Goal: Task Accomplishment & Management: Complete application form

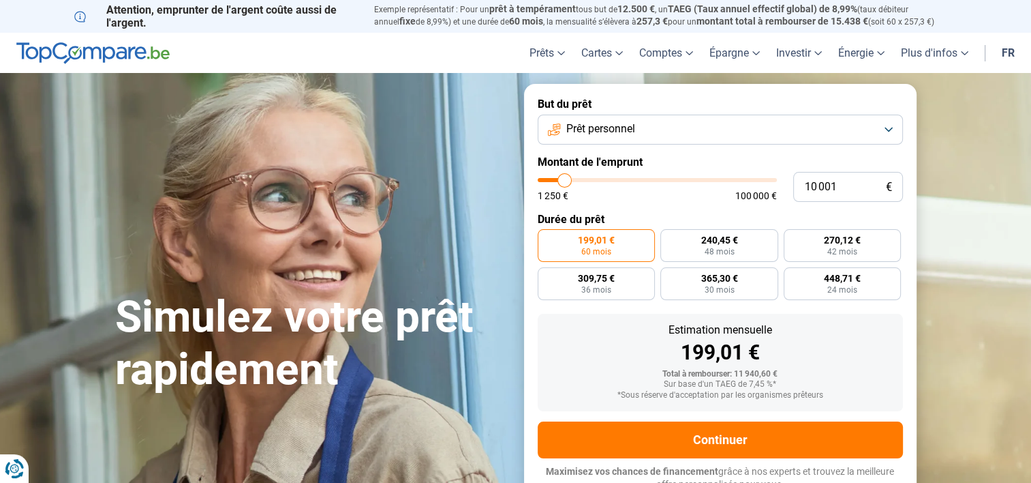
type input "10 750"
type input "10750"
type input "11 250"
type input "11250"
type input "11 750"
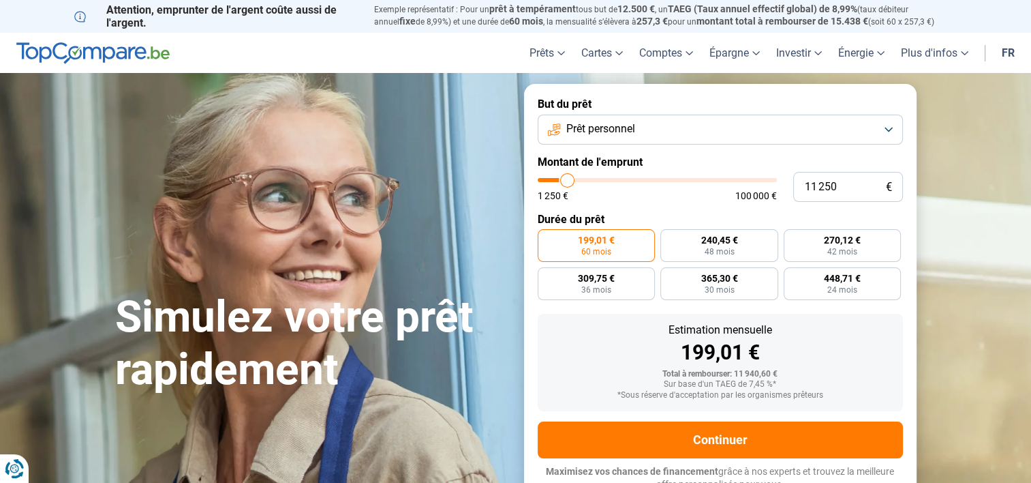
type input "11750"
type input "12 000"
type input "12000"
type input "12 750"
type input "12750"
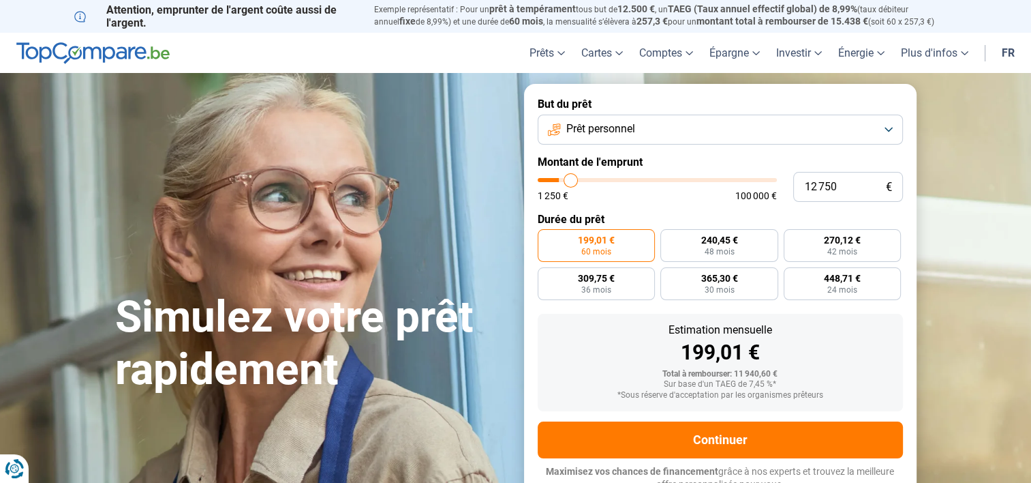
type input "13 250"
type input "13250"
type input "13 750"
type input "13750"
type input "14 000"
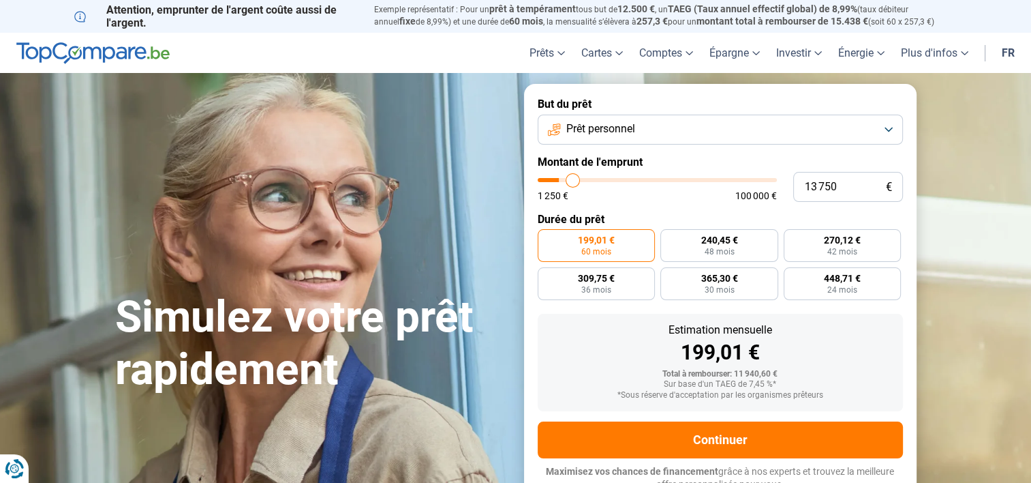
type input "14000"
type input "14 500"
type input "14500"
type input "15 000"
type input "15000"
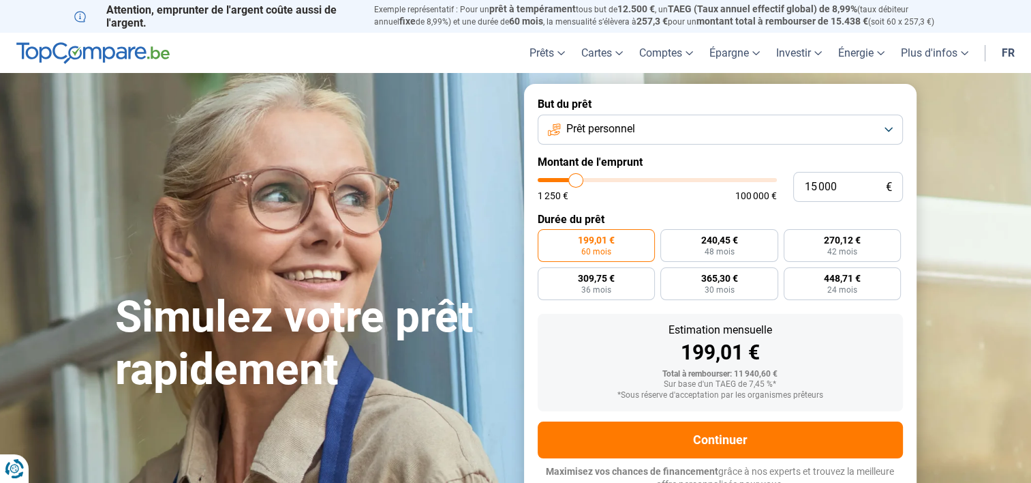
type input "16 000"
type input "16000"
type input "16 500"
type input "16500"
type input "16 750"
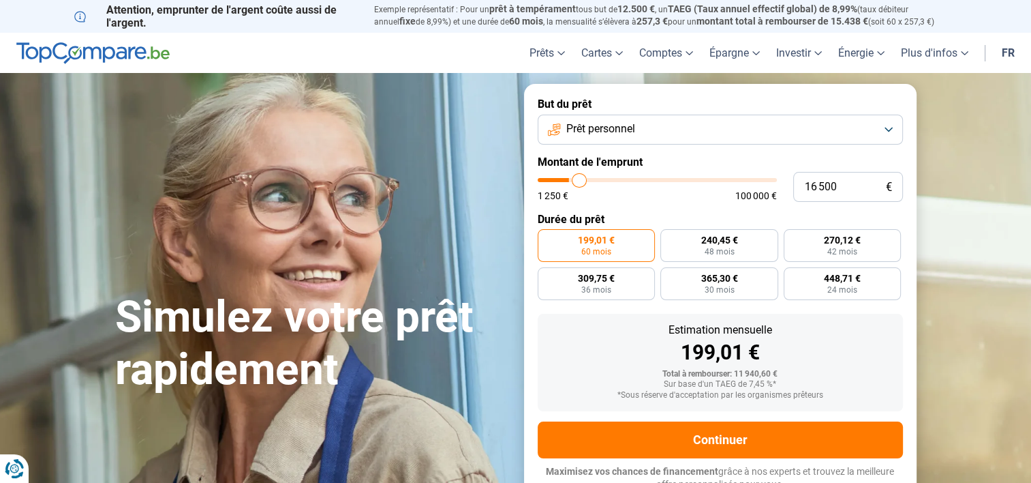
type input "16750"
type input "17 500"
type input "17500"
type input "18 000"
type input "18000"
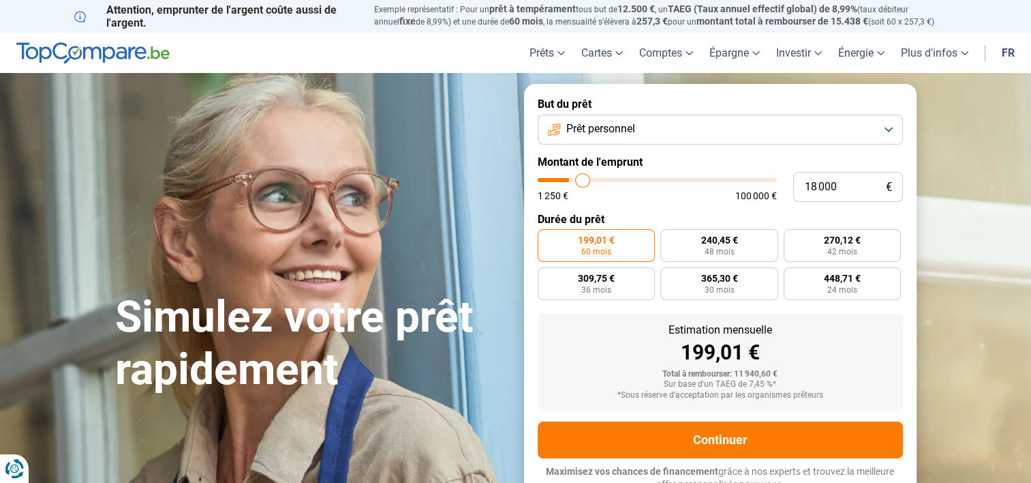
type input "18 750"
type input "18750"
type input "19 750"
type input "19750"
type input "20 750"
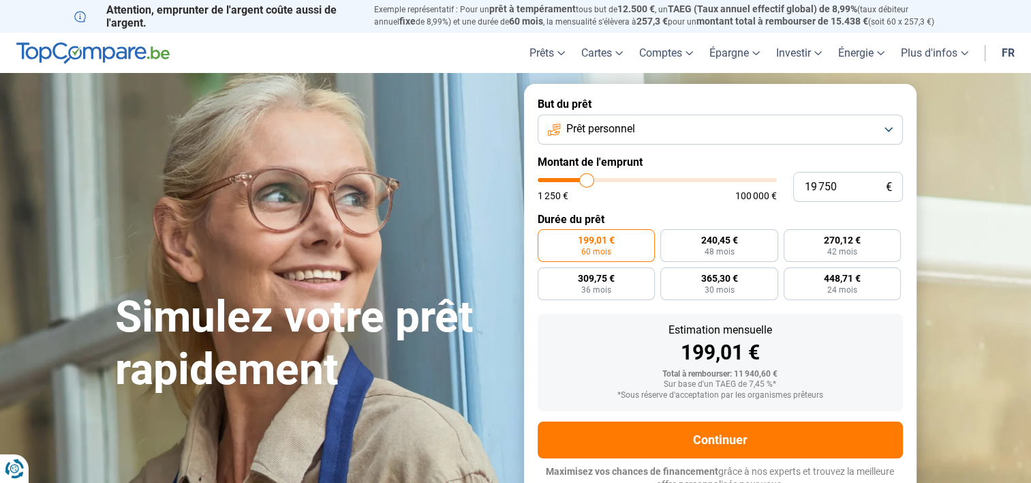
type input "20750"
type input "21 000"
type input "21000"
type input "21 750"
type input "21750"
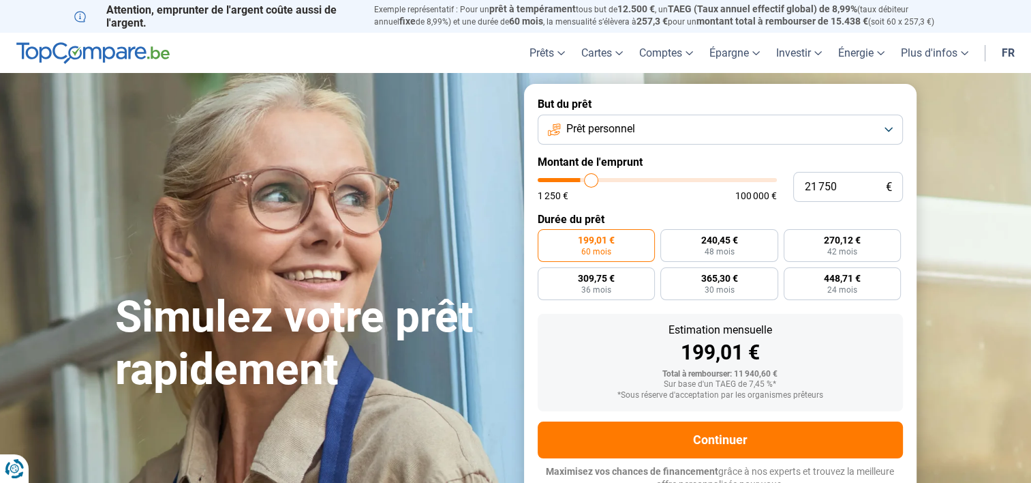
type input "22 750"
type input "22750"
type input "23 500"
type input "23500"
type input "24 000"
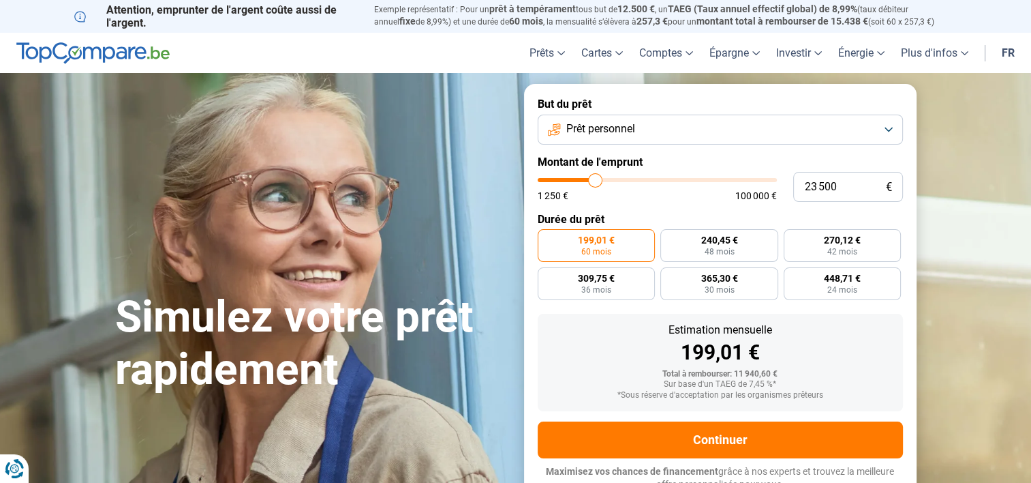
type input "24000"
type input "24 750"
type input "24750"
type input "25 000"
type input "25000"
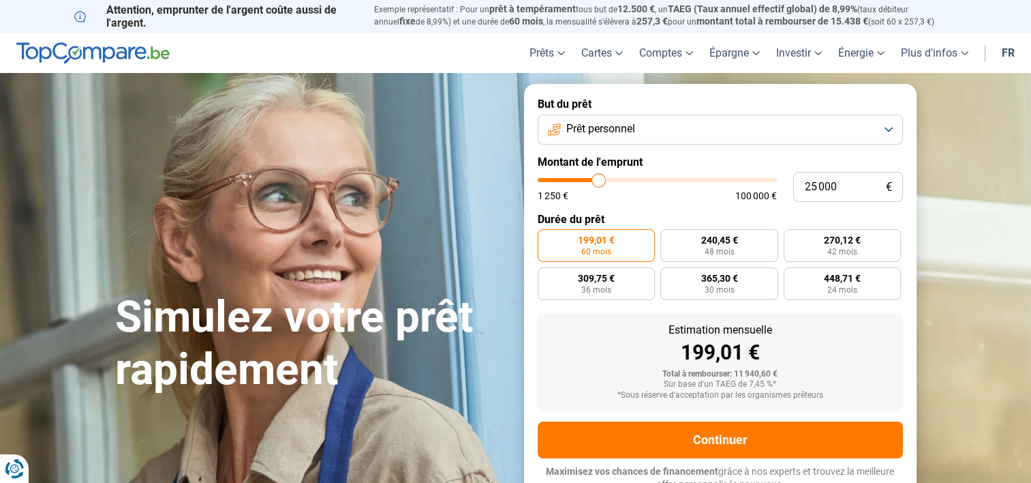
type input "25 250"
type input "25250"
type input "25 500"
type input "25500"
type input "26 250"
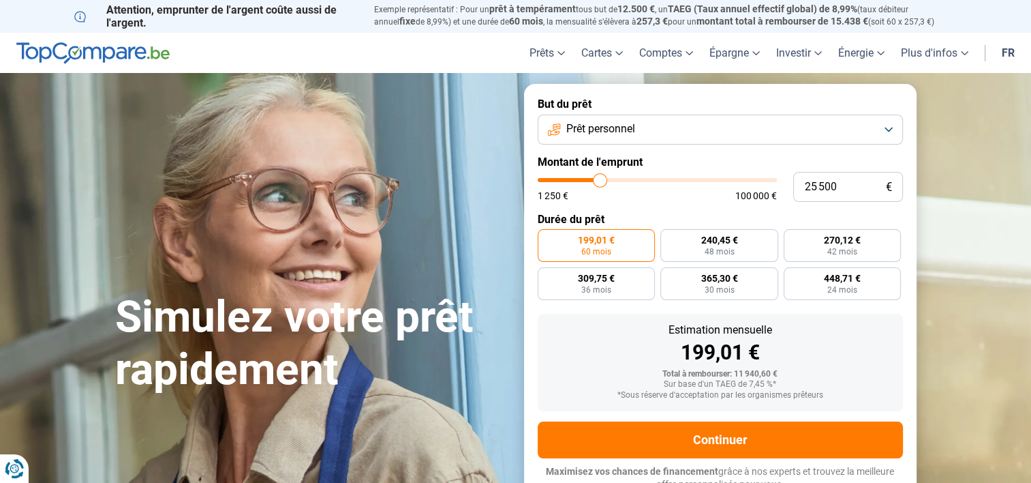
type input "26250"
type input "26 500"
type input "26500"
type input "26 750"
type input "26750"
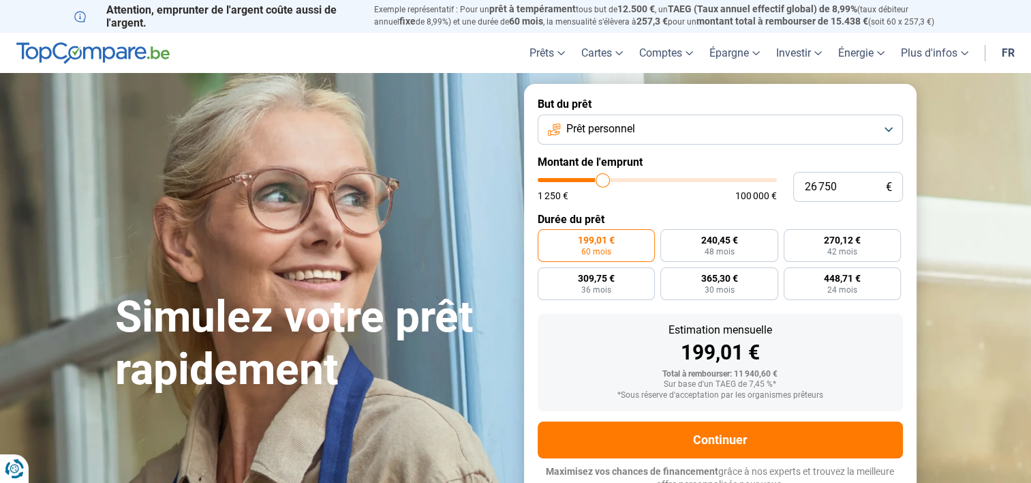
type input "27 000"
type input "27000"
type input "27 750"
type input "27750"
type input "29 500"
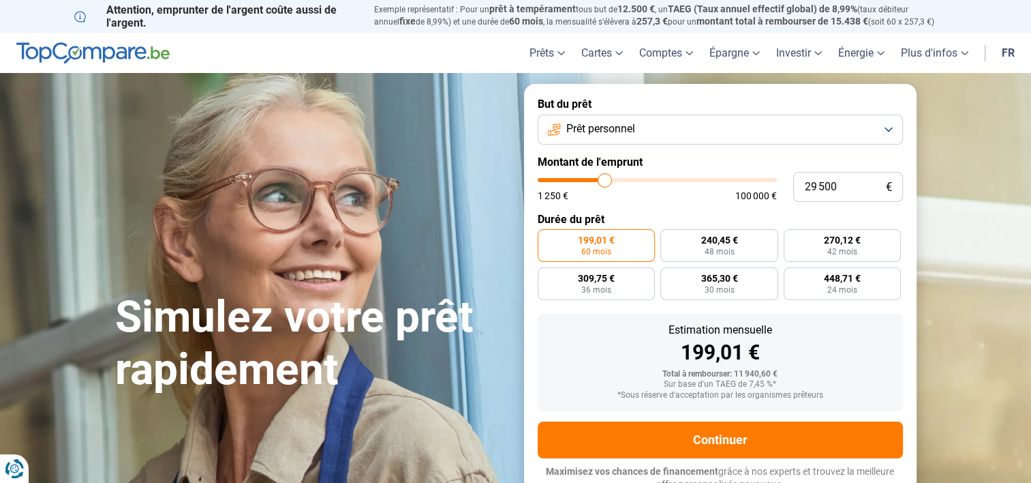
type input "29500"
type input "31 750"
type input "31750"
type input "33 500"
type input "33500"
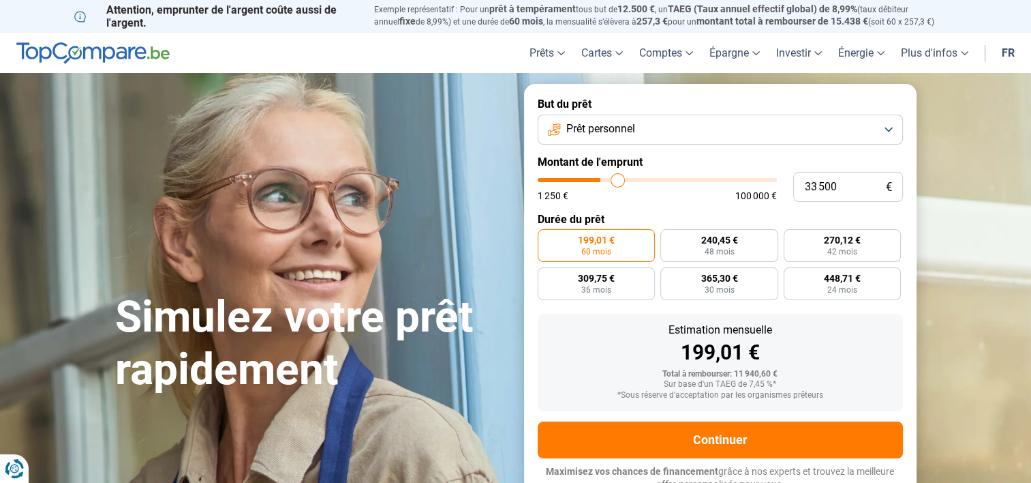
type input "34 750"
type input "34750"
type input "35 000"
type input "35000"
type input "35 750"
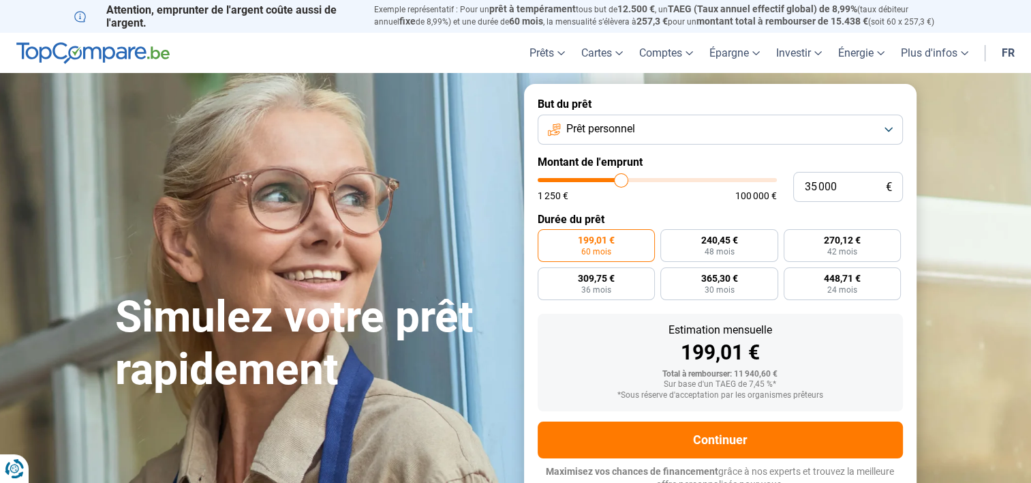
type input "35750"
type input "37 000"
type input "37000"
type input "37 750"
type input "37750"
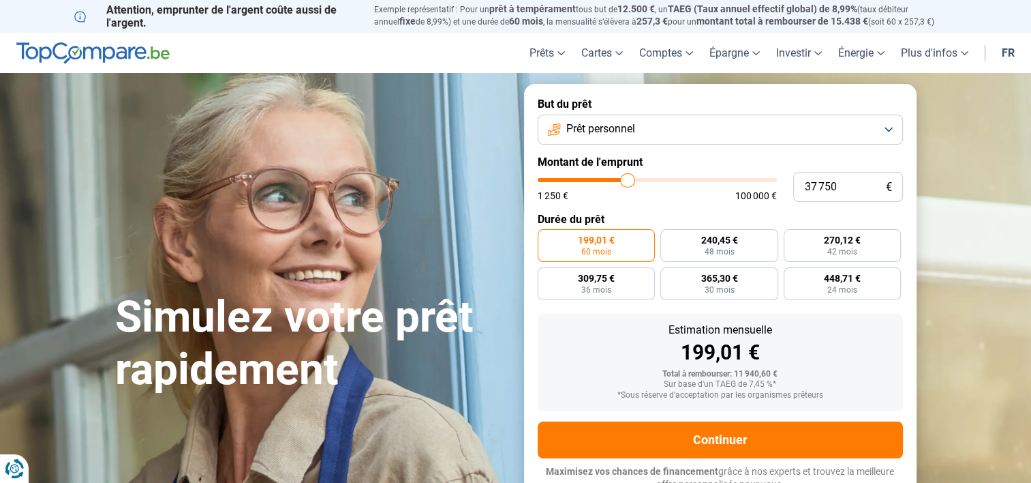
type input "35 750"
type input "35750"
type input "34 750"
type input "34750"
type input "34 000"
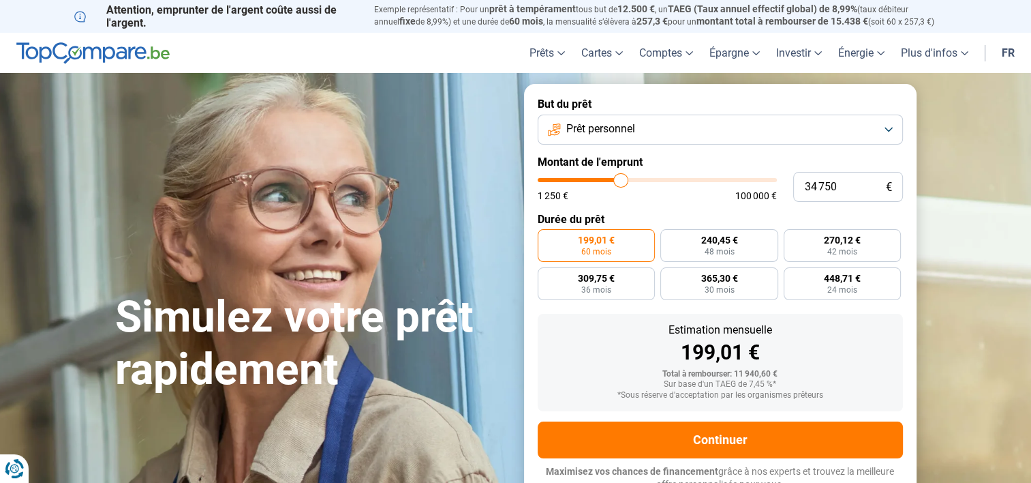
type input "34000"
type input "33 500"
type input "33500"
type input "32 750"
type input "32750"
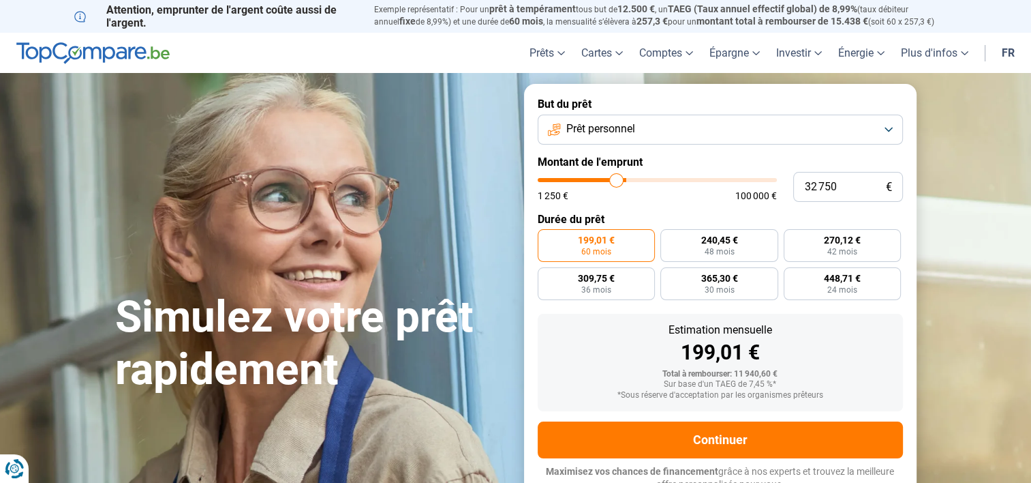
type input "32 500"
type input "32500"
type input "32 250"
type input "32250"
type input "32 000"
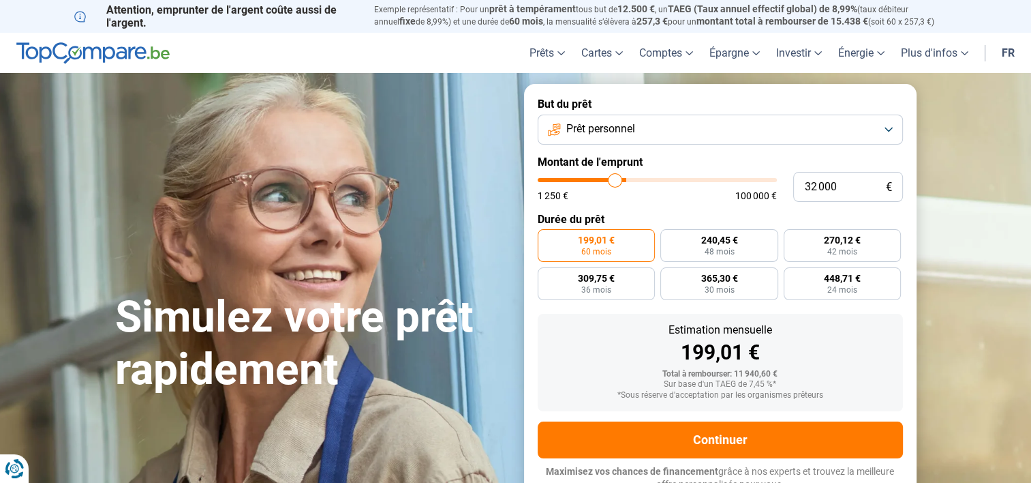
type input "32000"
type input "31 750"
type input "31750"
type input "31 500"
type input "31500"
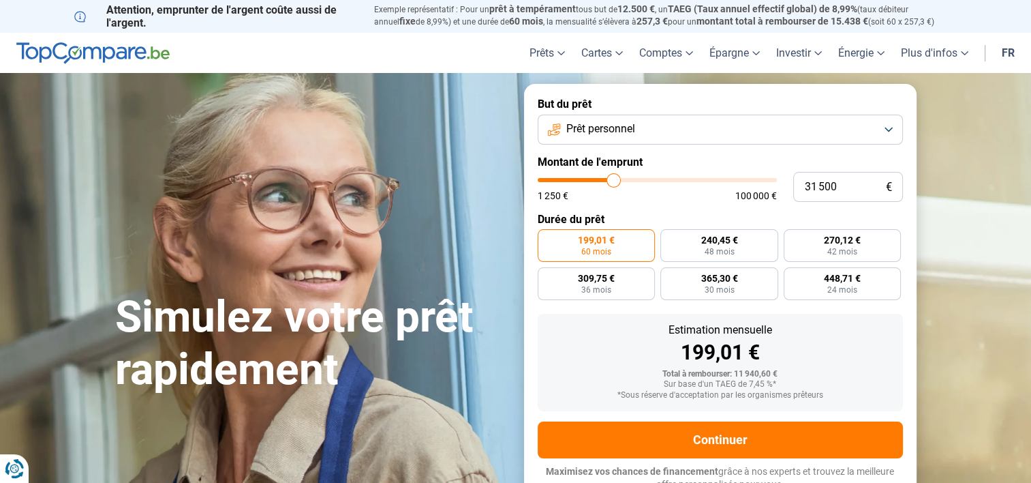
type input "31 250"
type input "31250"
type input "31 000"
type input "31000"
type input "30 750"
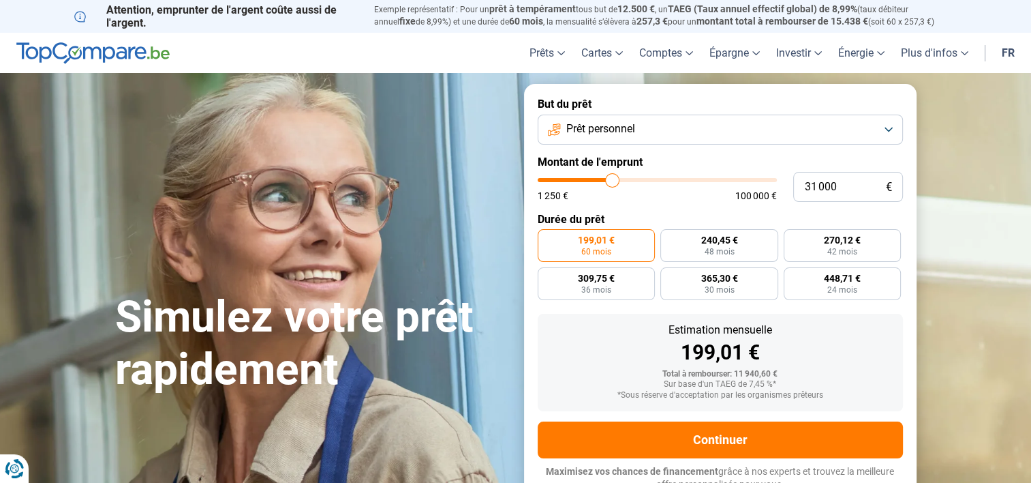
type input "30750"
type input "30 000"
type input "30000"
type input "29 250"
type input "29250"
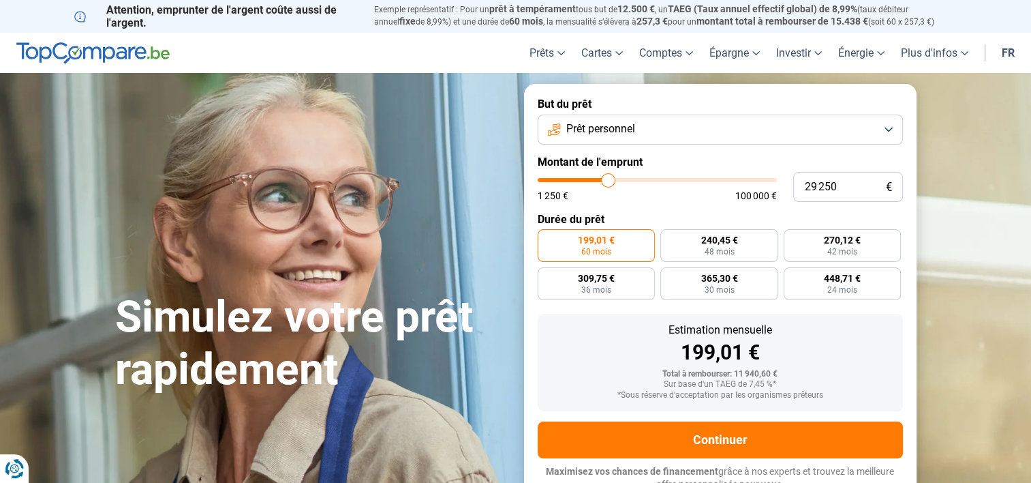
type input "28 750"
type input "28750"
type input "28 250"
type input "28250"
type input "27 500"
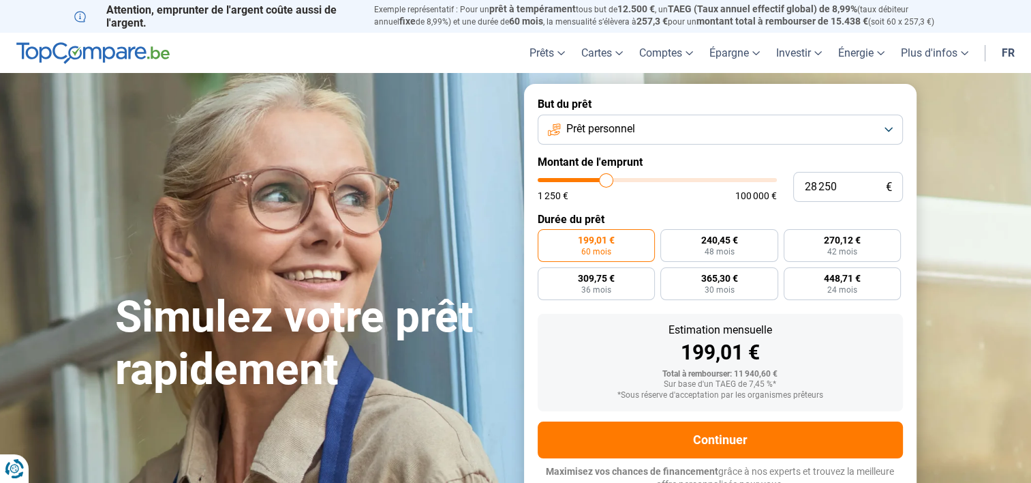
type input "27500"
type input "27 250"
type input "27250"
type input "25 500"
type input "25500"
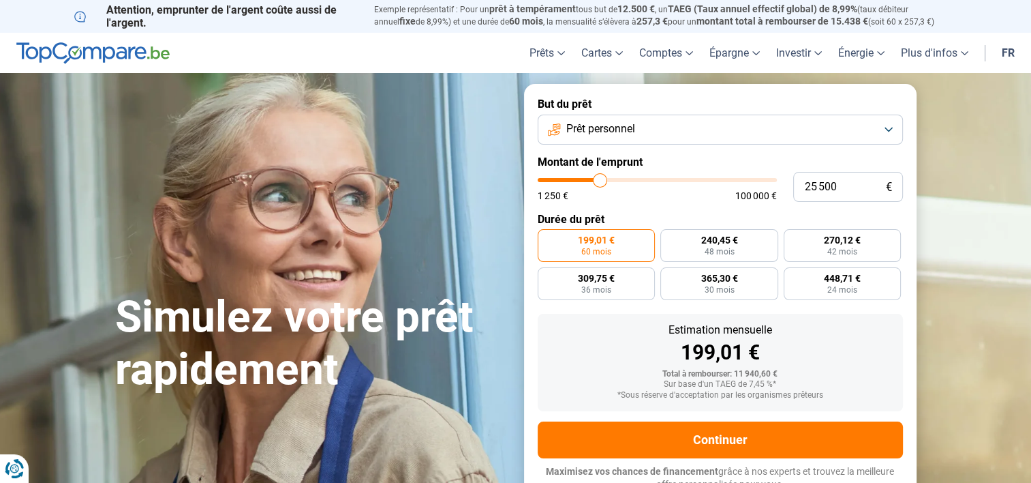
type input "24 000"
type input "24000"
type input "23 000"
type input "23000"
type input "21 500"
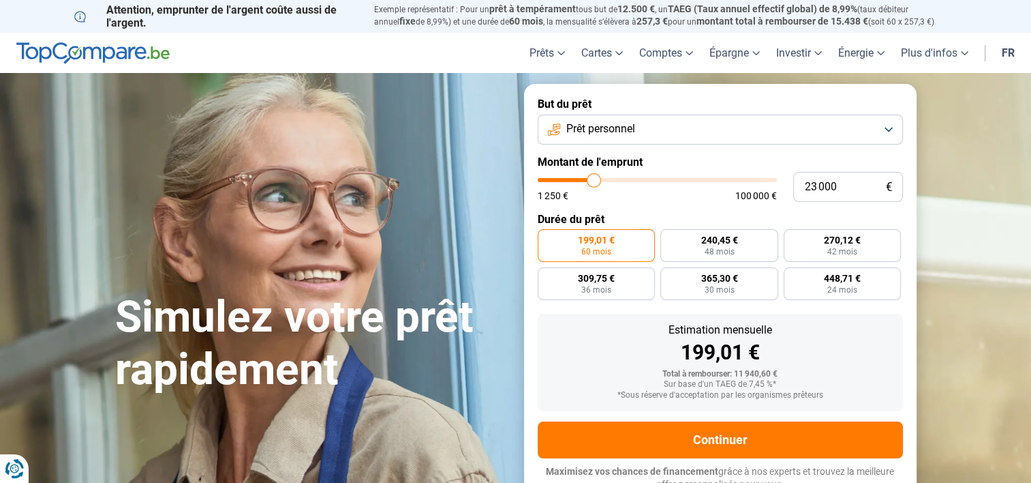
type input "21500"
type input "21 000"
type input "21000"
type input "20 000"
type input "20000"
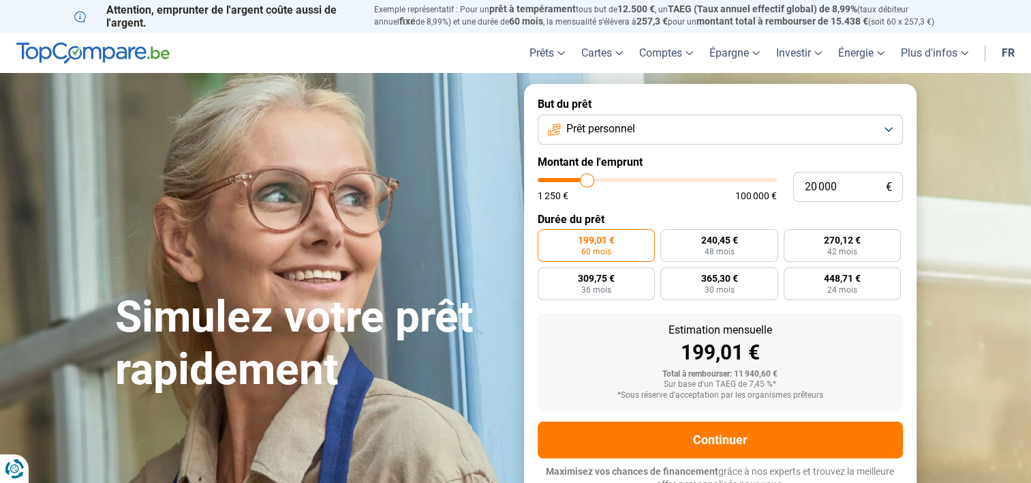
type input "19 750"
type input "19750"
type input "19 500"
type input "19500"
type input "19 250"
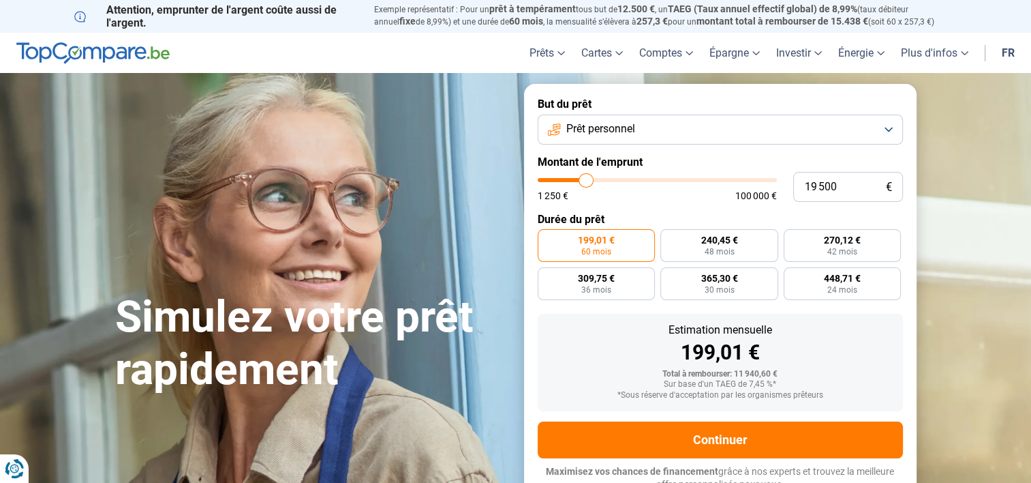
type input "19250"
type input "18 750"
type input "18750"
type input "19 500"
type input "19500"
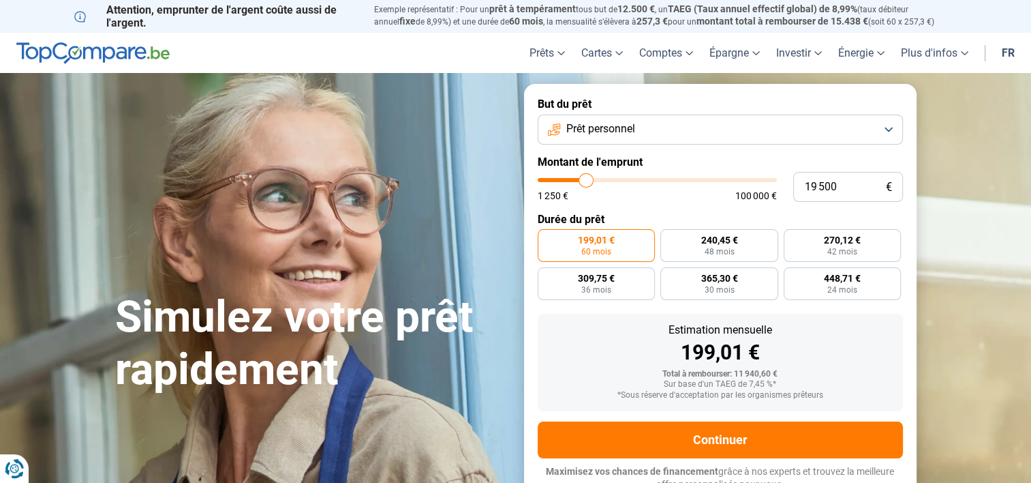
type input "20 250"
type input "20250"
type input "21 500"
type input "21500"
type input "22 250"
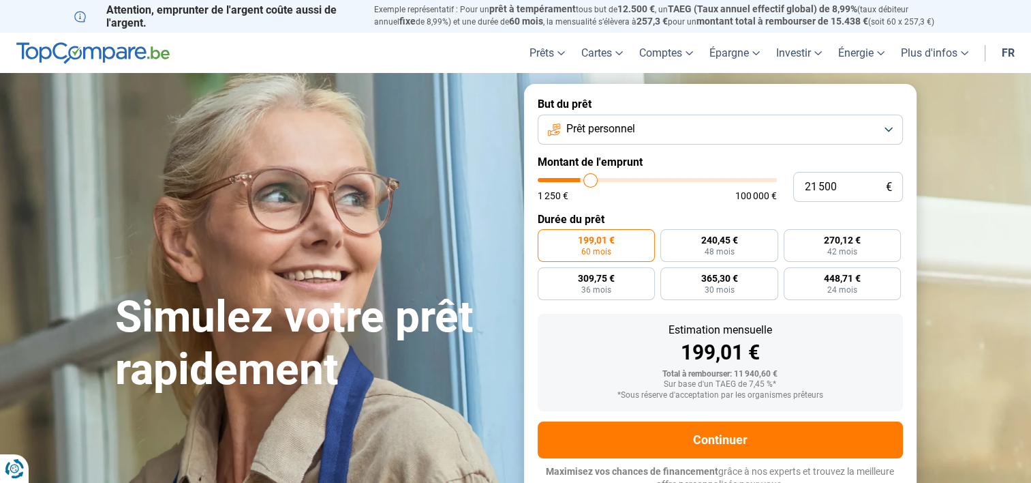
type input "22250"
type input "22 750"
type input "22750"
type input "23 500"
type input "23500"
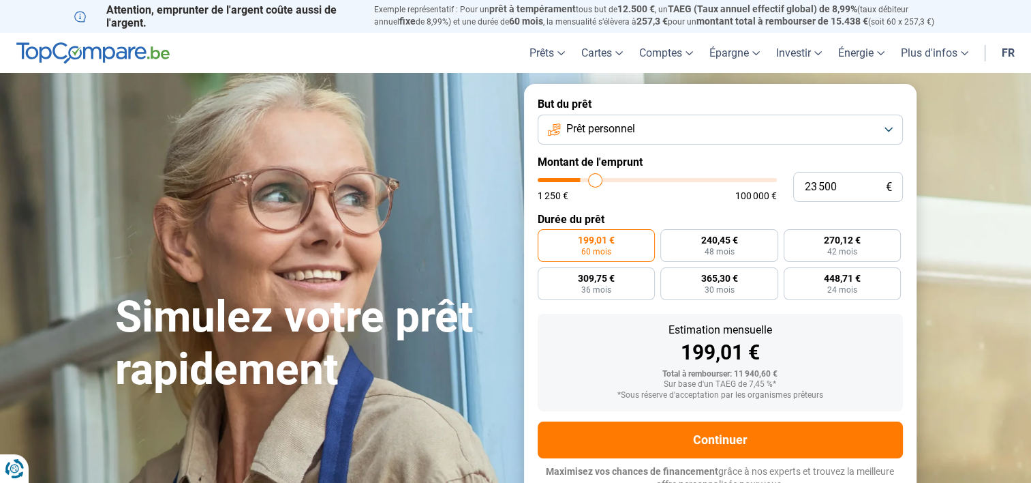
type input "23 750"
drag, startPoint x: 566, startPoint y: 181, endPoint x: 596, endPoint y: 196, distance: 33.2
type input "23750"
click at [596, 182] on input "range" at bounding box center [657, 180] width 239 height 4
radio input "false"
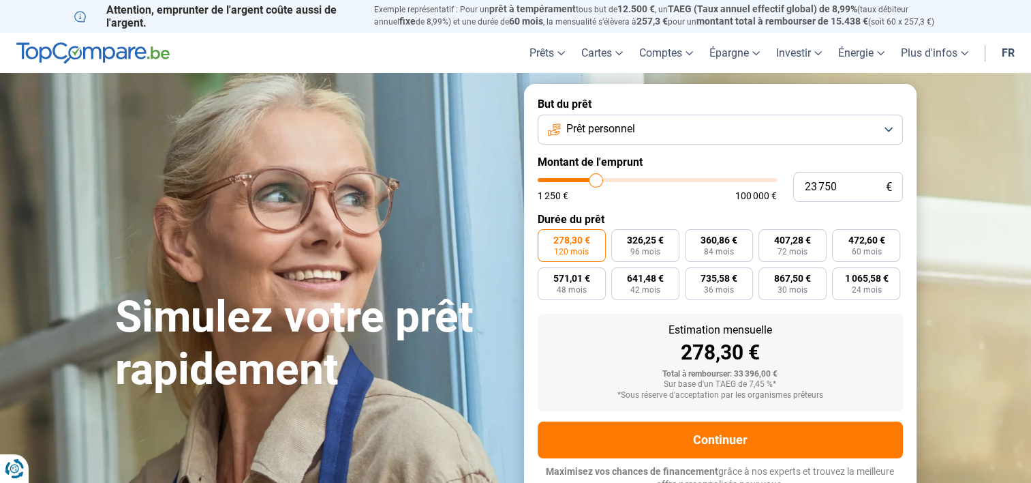
scroll to position [10, 0]
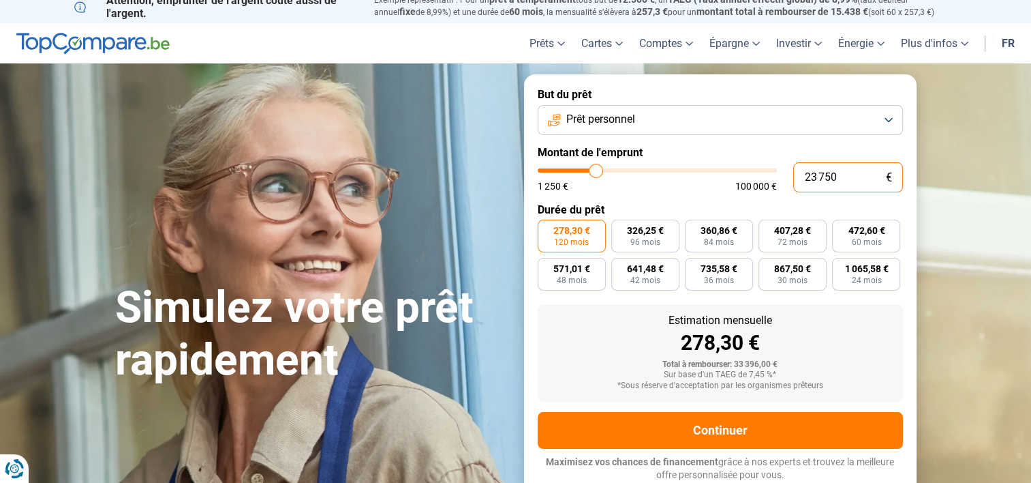
click at [846, 178] on input "23 750" at bounding box center [848, 177] width 110 height 30
type input "2 375"
type input "2500"
type input "237"
type input "1250"
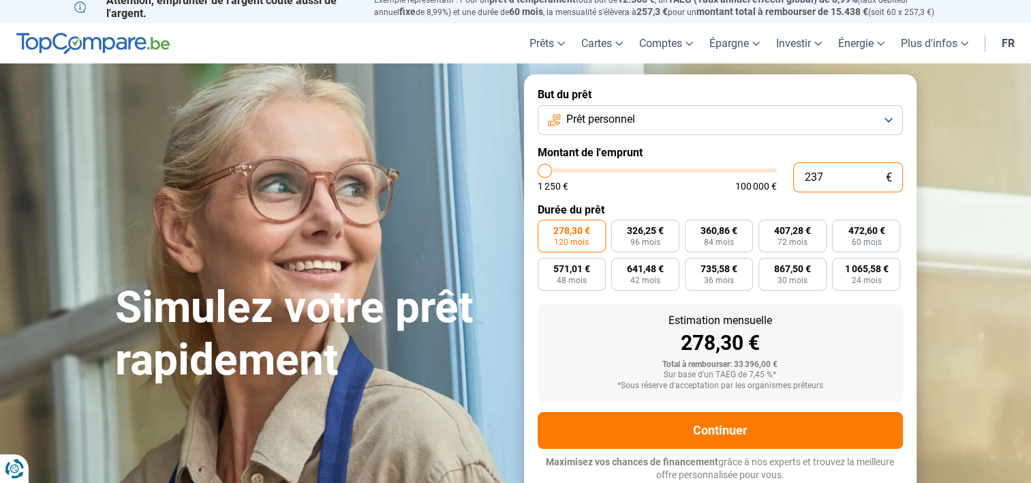
type input "23"
type input "1250"
type input "2"
type input "1250"
type input "0"
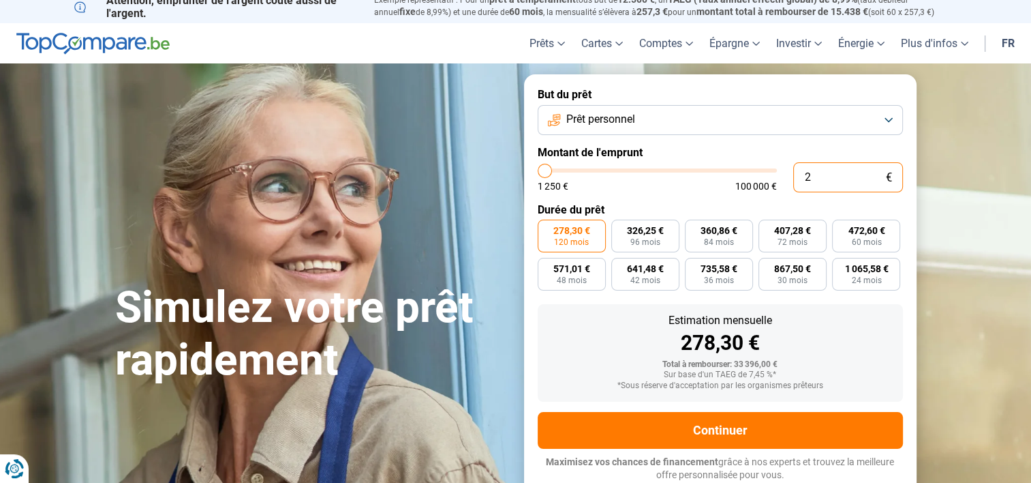
type input "1250"
type input "5"
type input "1250"
type input "50"
type input "1250"
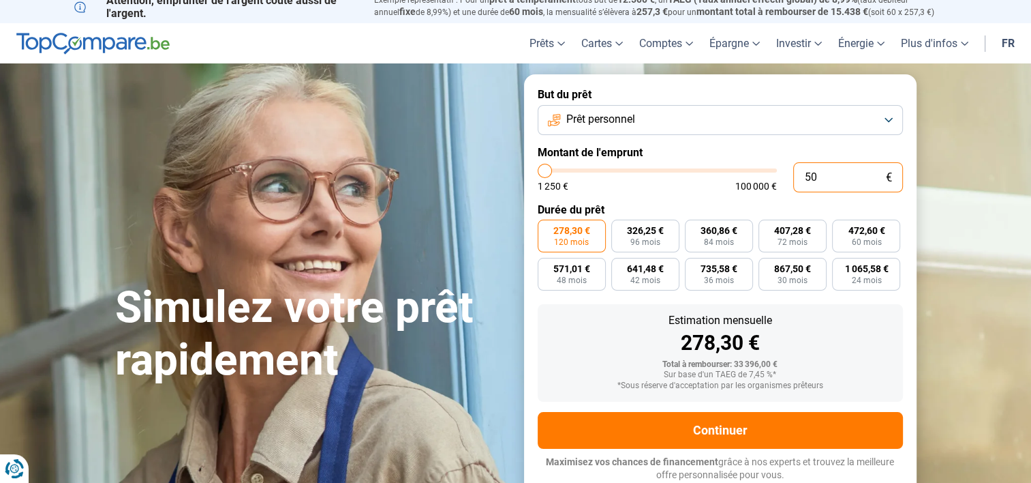
type input "500"
type input "1250"
type input "5 000"
type input "5000"
radio input "true"
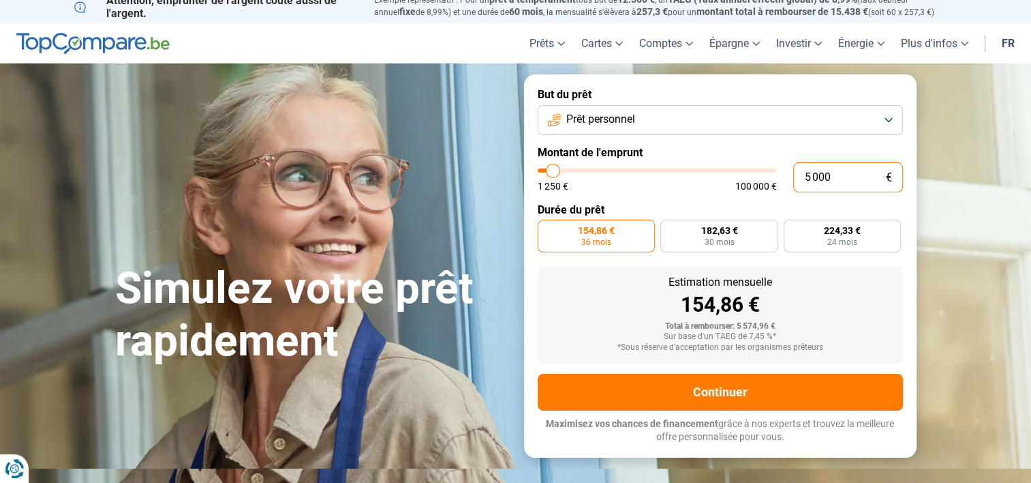
scroll to position [0, 0]
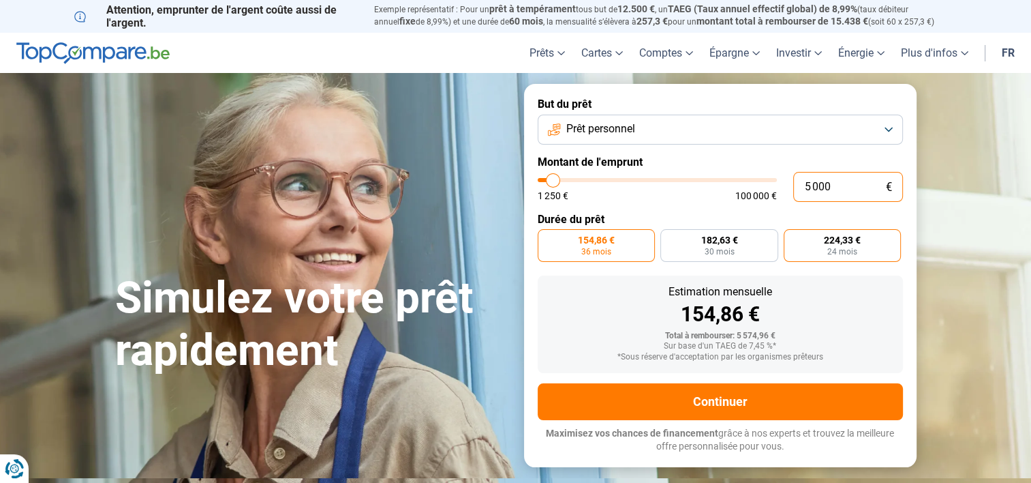
type input "5 000"
click at [851, 247] on span "24 mois" at bounding box center [843, 251] width 30 height 8
click at [793, 238] on input "224,33 € 24 mois" at bounding box center [788, 233] width 9 height 9
radio input "true"
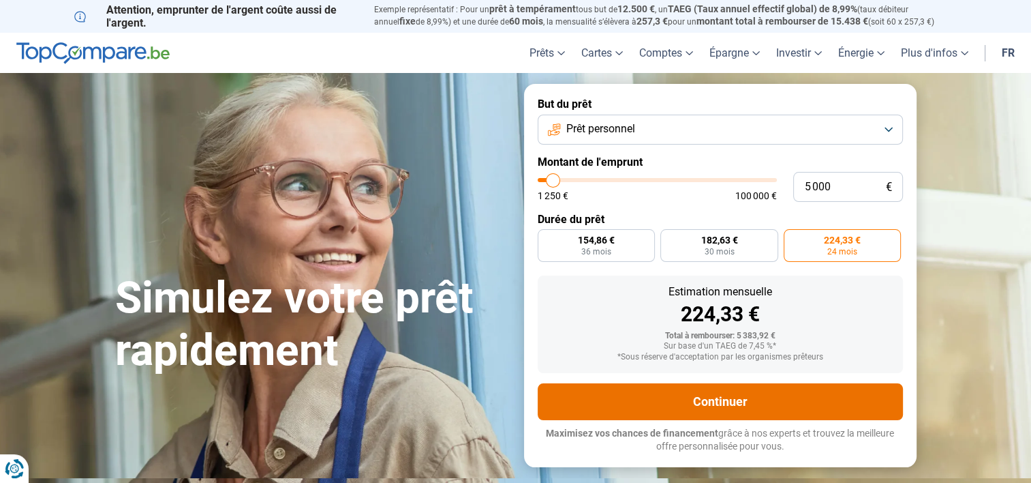
click at [726, 401] on button "Continuer" at bounding box center [720, 401] width 365 height 37
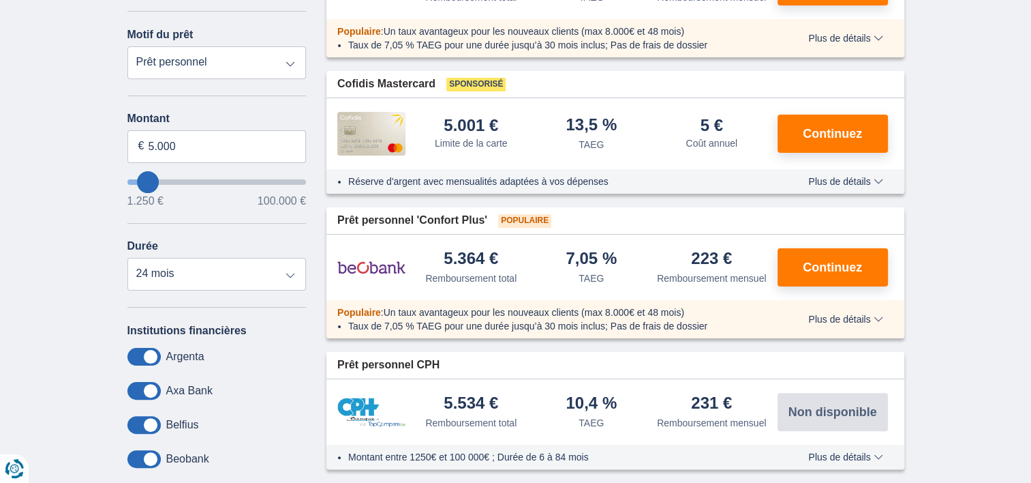
scroll to position [228, 0]
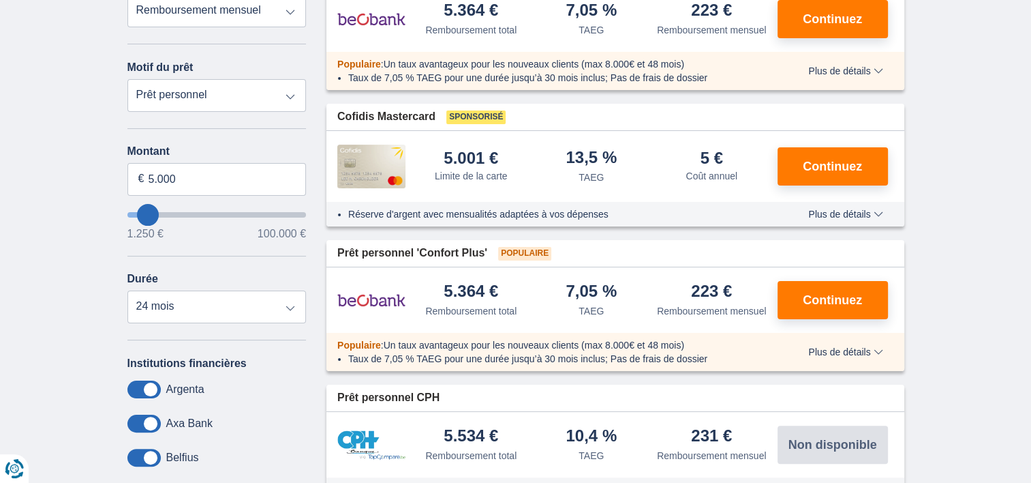
click at [1027, 57] on div "× widget.non-eligible-application.title widget.non-eligible-application.text no…" at bounding box center [515, 438] width 1031 height 1017
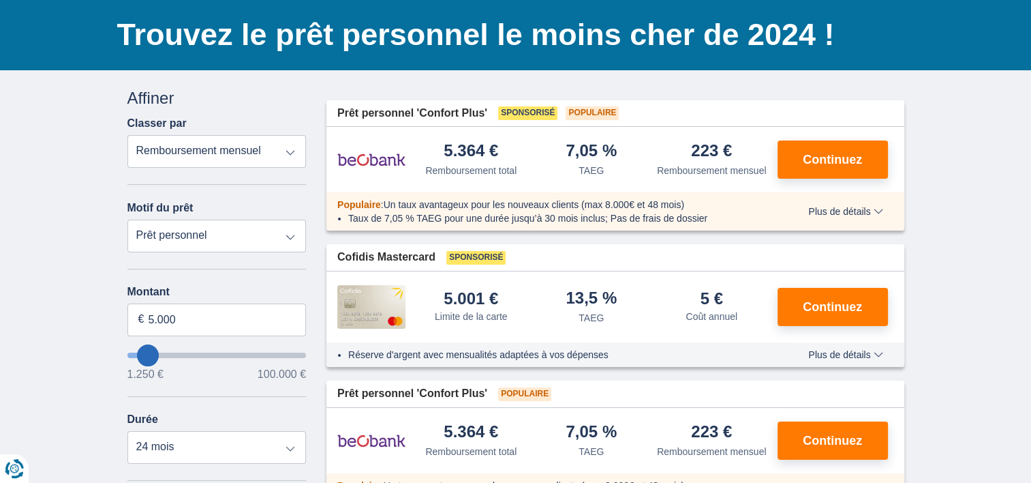
scroll to position [0, 0]
